Goal: Task Accomplishment & Management: Manage account settings

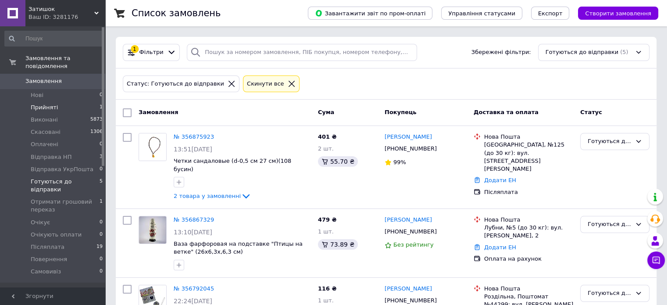
click at [42, 103] on span "Прийняті" at bounding box center [44, 107] width 27 height 8
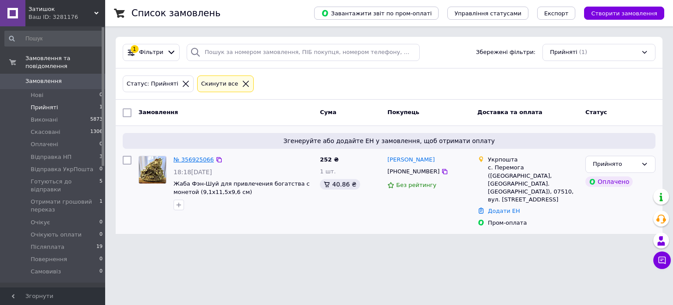
click at [196, 158] on link "№ 356925066" at bounding box center [194, 159] width 40 height 7
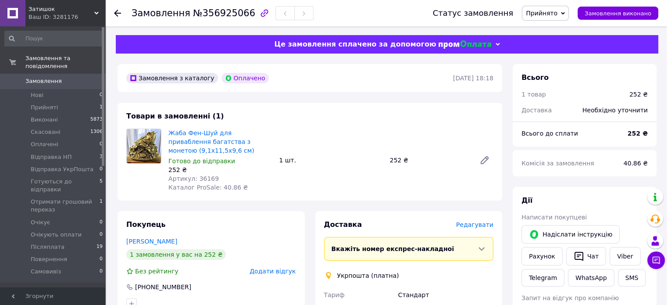
click at [202, 179] on span "Артикул: 36169" at bounding box center [193, 178] width 50 height 7
copy span "36169"
click at [624, 275] on button "SMS" at bounding box center [632, 278] width 28 height 18
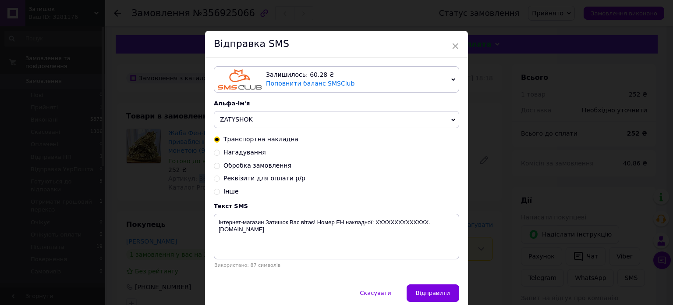
drag, startPoint x: 214, startPoint y: 166, endPoint x: 218, endPoint y: 170, distance: 5.6
click at [217, 169] on div "Обробка замовлення" at bounding box center [337, 165] width 246 height 9
drag, startPoint x: 215, startPoint y: 166, endPoint x: 226, endPoint y: 177, distance: 14.9
click at [218, 167] on input "Обробка замовлення" at bounding box center [217, 165] width 6 height 6
radio input "true"
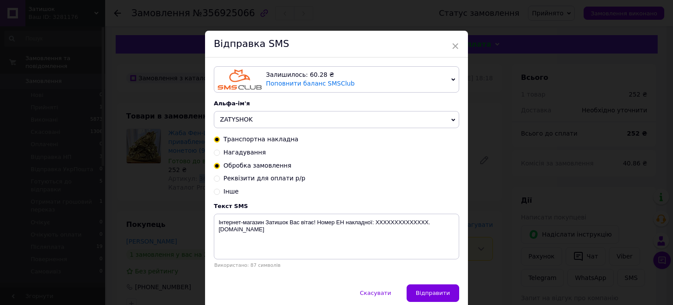
radio input "false"
type textarea "Вас вітає інтернет-магазин Затишок ! Ваше замовлення прийнято, обрані товари є …"
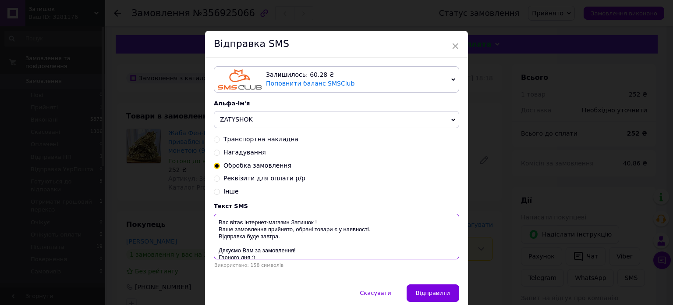
click at [306, 236] on textarea "Вас вітає інтернет-магазин Затишок ! Ваше замовлення прийнято, обрані товари є …" at bounding box center [337, 237] width 246 height 46
click at [582, 180] on div "× Відправка SMS Залишилось: 60.28 ₴ Поповнити баланс SMSClub Підключити LetsAds…" at bounding box center [336, 152] width 673 height 305
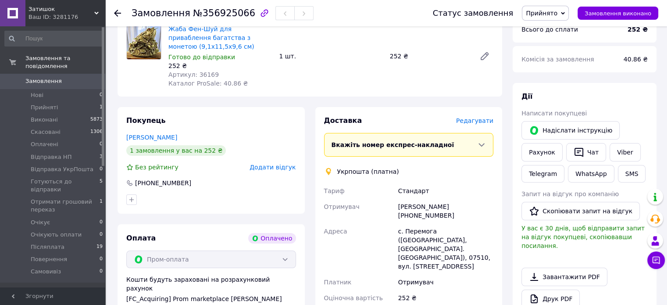
scroll to position [132, 0]
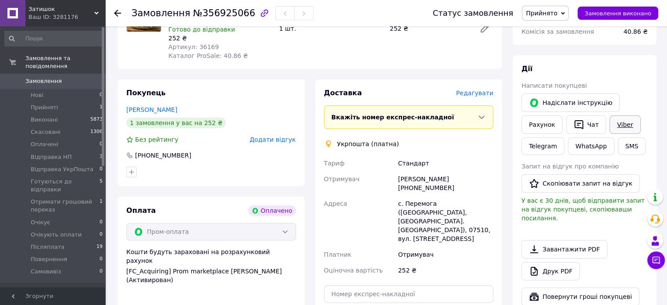
click at [619, 122] on link "Viber" at bounding box center [624, 124] width 31 height 18
click at [542, 145] on link "Telegram" at bounding box center [542, 146] width 43 height 18
click at [555, 14] on span "Прийнято" at bounding box center [542, 13] width 32 height 7
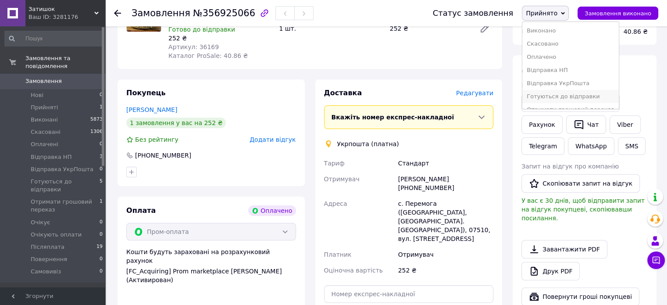
click at [575, 94] on li "Готуються до відправки" at bounding box center [570, 96] width 96 height 13
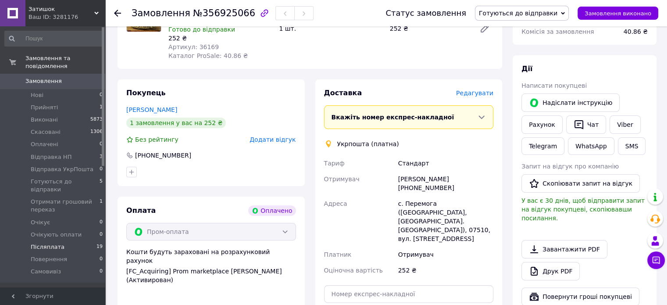
click at [40, 243] on span "Післяплата" at bounding box center [48, 247] width 34 height 8
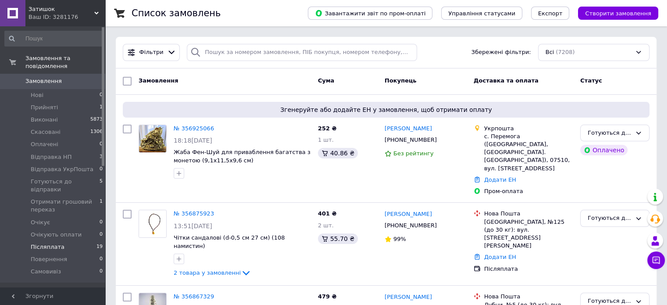
click at [37, 243] on span "Післяплата" at bounding box center [48, 247] width 34 height 8
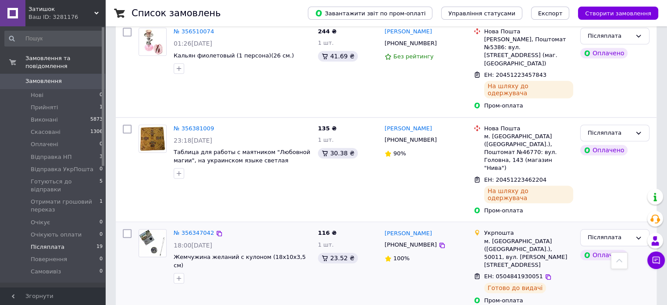
scroll to position [833, 0]
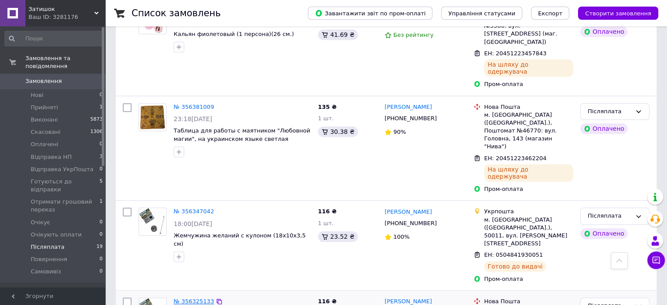
click at [199, 298] on link "№ 356325133" at bounding box center [194, 301] width 40 height 7
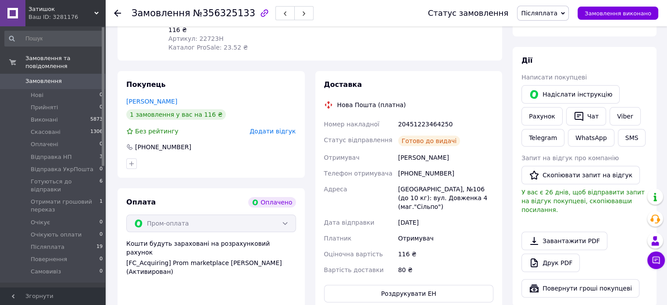
scroll to position [86, 0]
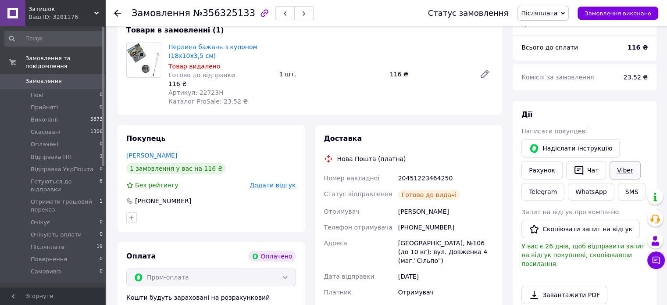
click at [618, 170] on link "Viber" at bounding box center [624, 170] width 31 height 18
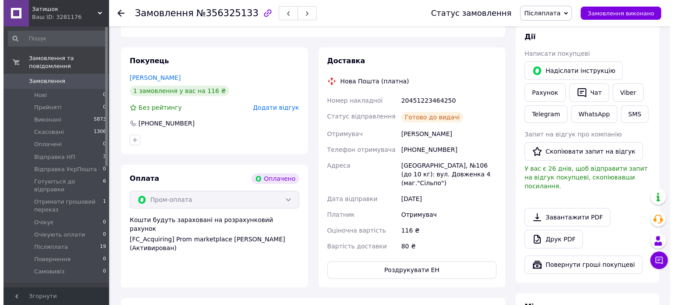
scroll to position [174, 0]
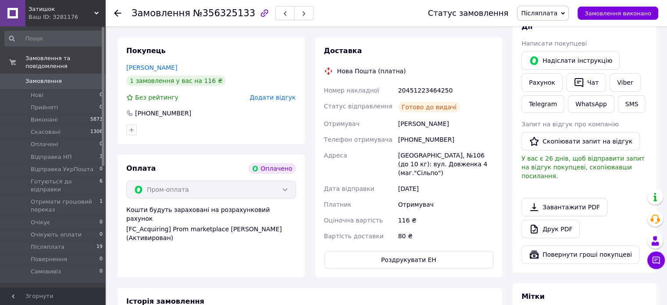
click at [278, 98] on span "Додати відгук" at bounding box center [272, 97] width 46 height 7
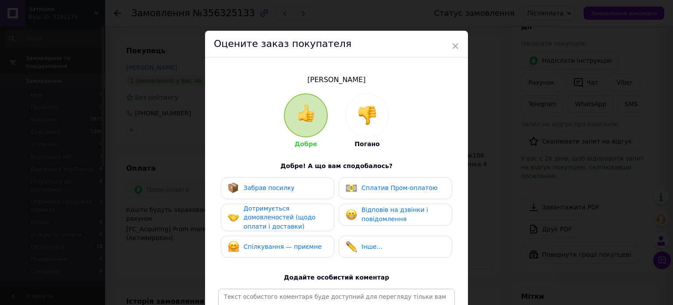
drag, startPoint x: 255, startPoint y: 184, endPoint x: 254, endPoint y: 188, distance: 4.5
click at [255, 185] on span "Забрав посилку" at bounding box center [269, 187] width 51 height 7
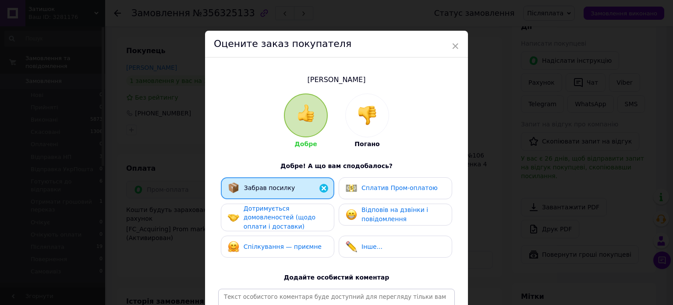
drag, startPoint x: 256, startPoint y: 215, endPoint x: 347, endPoint y: 195, distance: 92.4
click at [270, 210] on span "Дотримується домовленостей (щодо оплати і доставки)" at bounding box center [280, 217] width 72 height 25
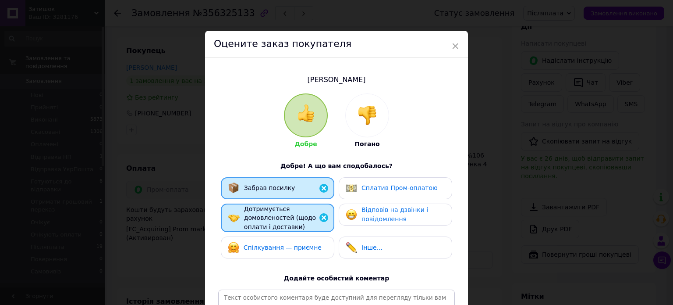
drag, startPoint x: 384, startPoint y: 183, endPoint x: 386, endPoint y: 194, distance: 11.2
click at [385, 185] on span "Сплатив Пром-оплатою" at bounding box center [400, 187] width 76 height 7
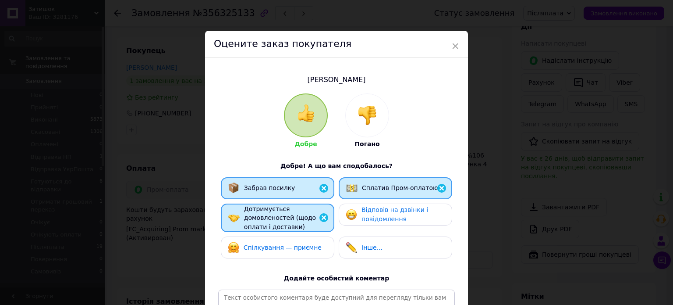
drag, startPoint x: 395, startPoint y: 208, endPoint x: 403, endPoint y: 208, distance: 8.3
click at [398, 210] on span "Відповів на дзвінки і повідомлення" at bounding box center [395, 214] width 67 height 16
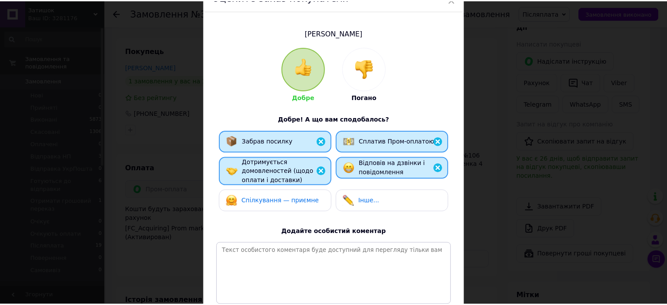
scroll to position [129, 0]
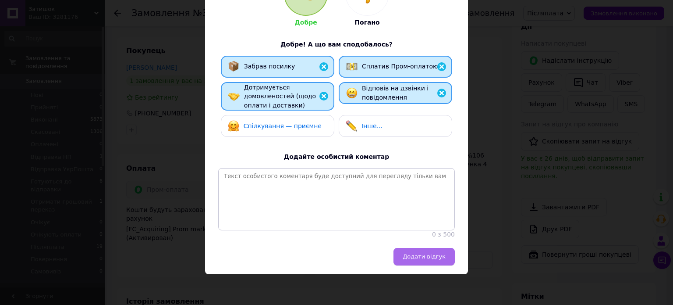
click at [431, 255] on span "Додати відгук" at bounding box center [424, 256] width 43 height 7
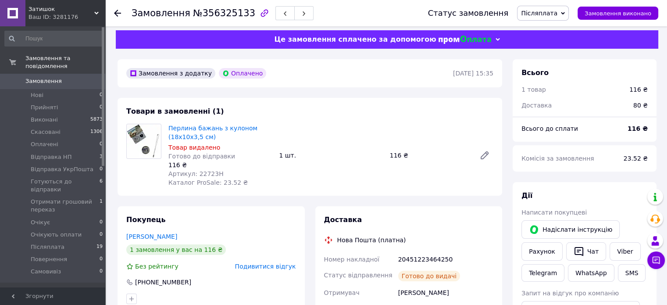
scroll to position [0, 0]
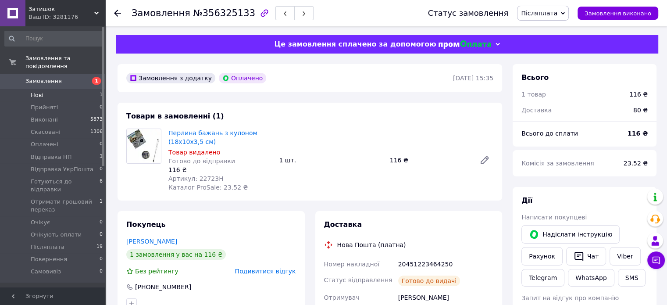
click at [34, 91] on span "Нові" at bounding box center [37, 95] width 13 height 8
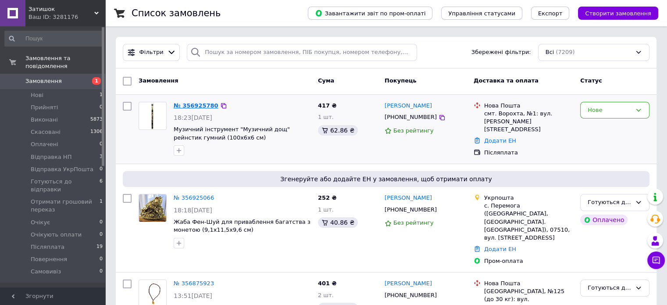
click at [203, 104] on link "№ 356925780" at bounding box center [196, 105] width 45 height 7
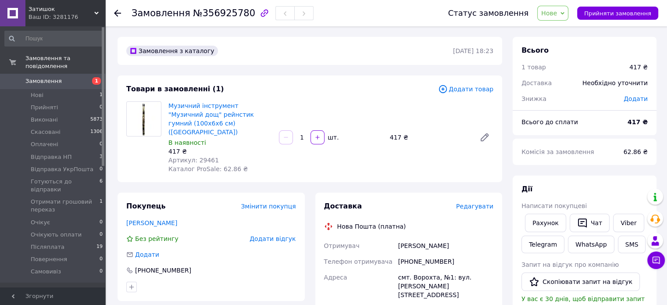
click at [200, 157] on span "Артикул: 29461" at bounding box center [193, 160] width 50 height 7
copy span "29461"
click at [621, 242] on button "SMS" at bounding box center [632, 244] width 28 height 18
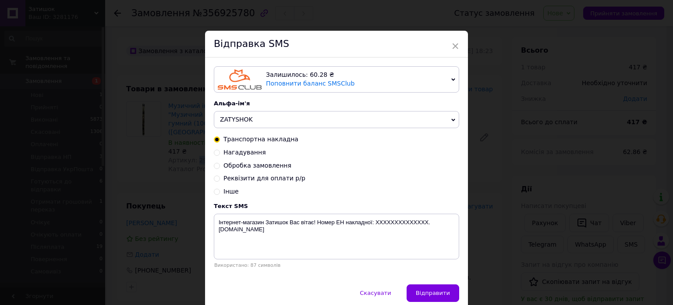
drag, startPoint x: 214, startPoint y: 166, endPoint x: 242, endPoint y: 186, distance: 34.9
click at [214, 166] on input "Обробка замовлення" at bounding box center [217, 165] width 6 height 6
radio input "true"
radio input "false"
type textarea "Вас вітає інтернет-магазин Затишок ! Ваше замовлення прийнято, обрані товари є …"
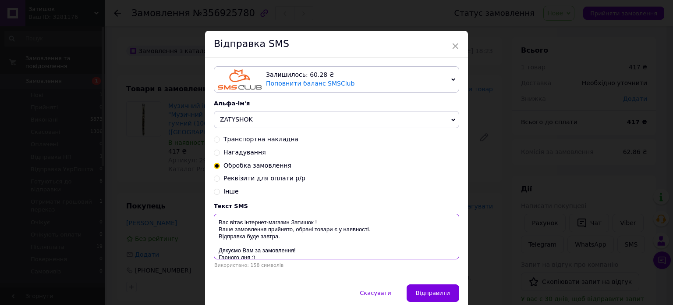
click at [314, 244] on textarea "Вас вітає інтернет-магазин Затишок ! Ваше замовлення прийнято, обрані товари є …" at bounding box center [337, 237] width 246 height 46
click at [584, 201] on div "× Відправка SMS Залишилось: 60.28 ₴ Поповнити баланс SMSClub Підключити LetsAds…" at bounding box center [336, 152] width 673 height 305
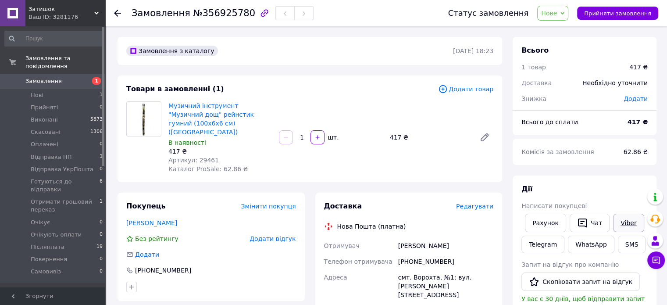
click at [625, 219] on link "Viber" at bounding box center [628, 223] width 31 height 18
click at [557, 14] on span "Нове" at bounding box center [549, 13] width 16 height 7
click at [559, 32] on li "Прийнято" at bounding box center [586, 30] width 96 height 13
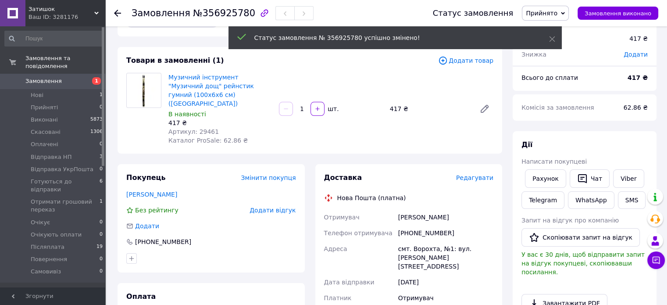
scroll to position [44, 0]
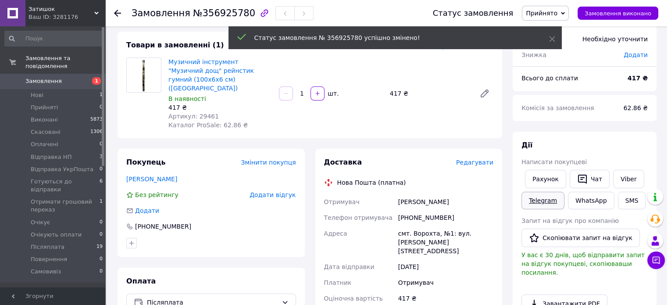
click at [541, 197] on link "Telegram" at bounding box center [542, 201] width 43 height 18
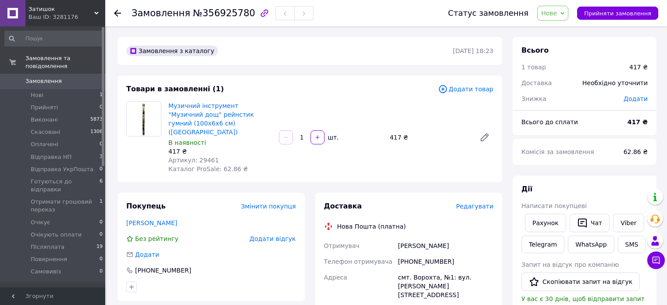
scroll to position [44, 0]
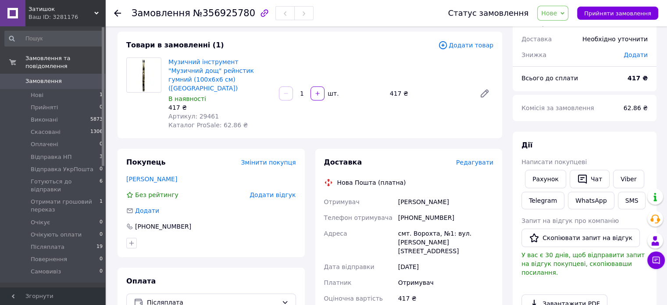
click at [556, 14] on span "Нове" at bounding box center [549, 13] width 16 height 7
click at [563, 31] on li "Прийнято" at bounding box center [586, 30] width 96 height 13
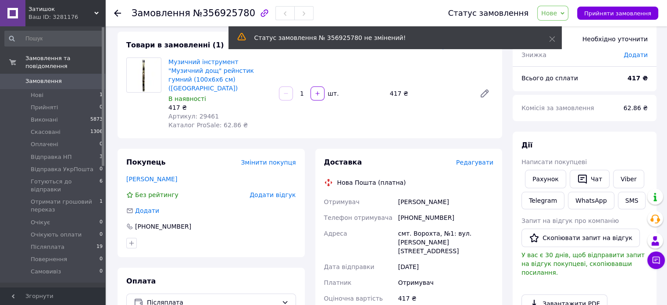
click at [557, 12] on span "Нове" at bounding box center [549, 13] width 16 height 7
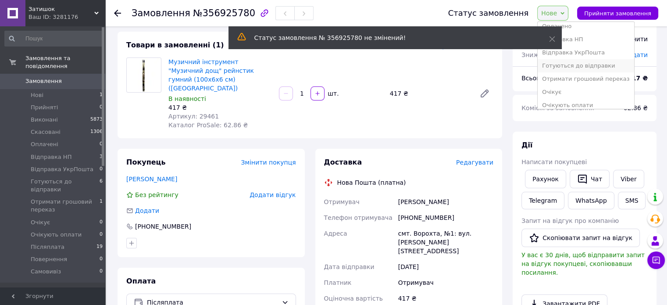
click at [581, 64] on li "Готуються до відправки" at bounding box center [586, 65] width 96 height 13
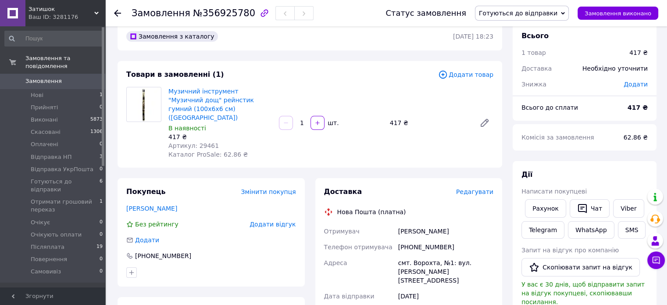
scroll to position [0, 0]
